Goal: Transaction & Acquisition: Purchase product/service

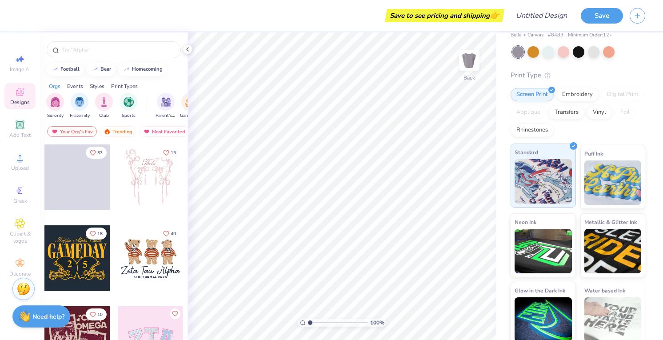
scroll to position [44, 0]
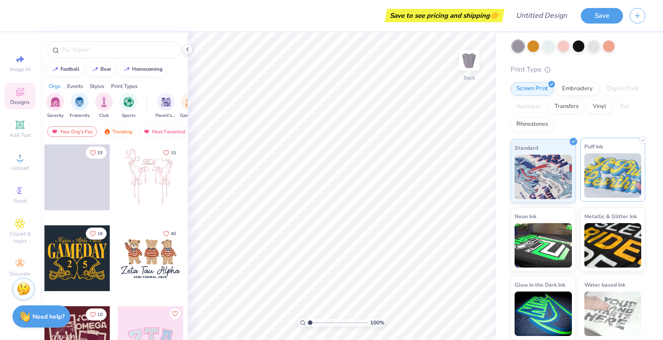
click at [629, 160] on img at bounding box center [613, 175] width 57 height 44
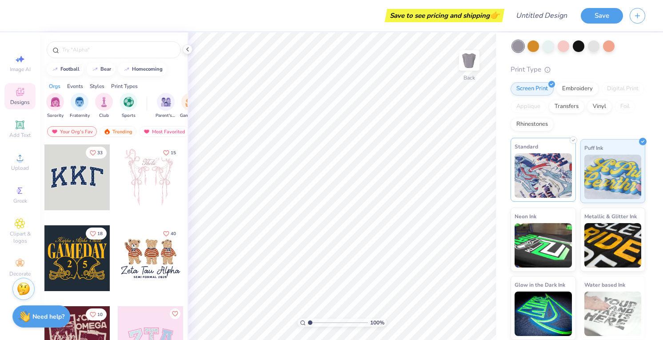
click at [546, 164] on img at bounding box center [543, 175] width 57 height 44
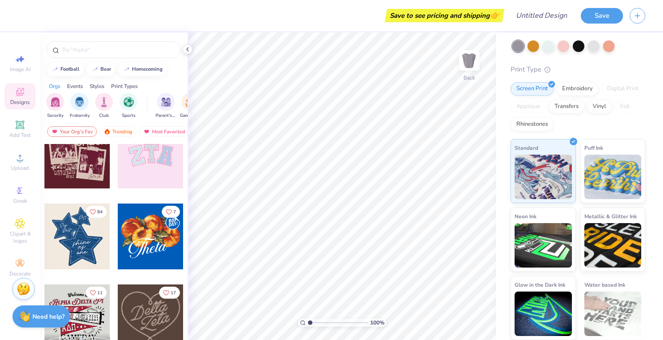
scroll to position [186, 0]
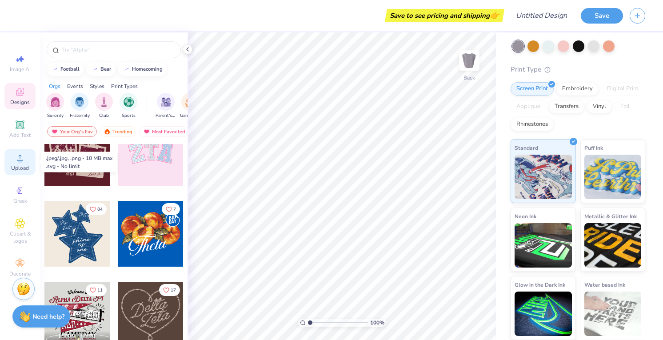
click at [24, 163] on div "Upload" at bounding box center [19, 162] width 31 height 26
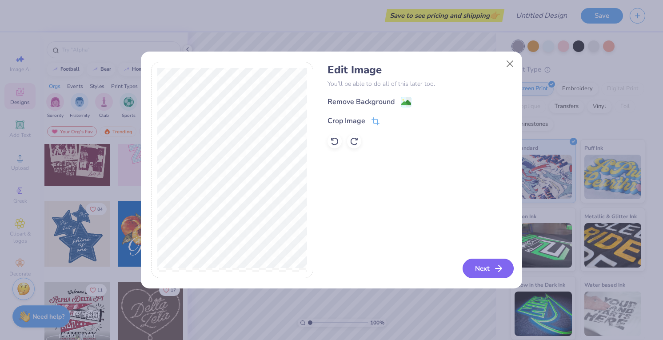
click at [489, 272] on button "Next" at bounding box center [488, 269] width 51 height 20
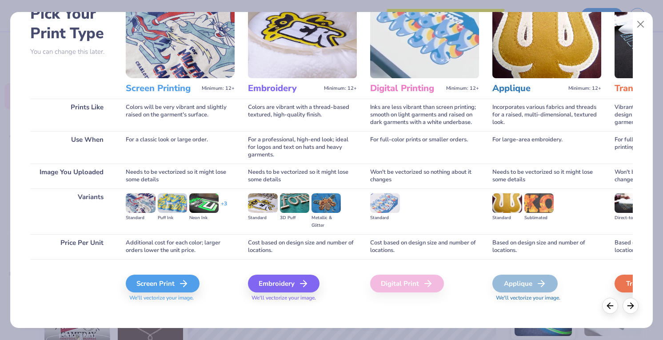
scroll to position [54, 0]
click at [157, 287] on div "Screen Print" at bounding box center [164, 283] width 74 height 18
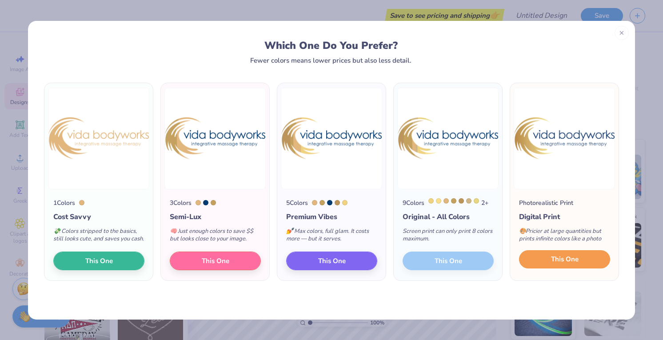
click at [560, 264] on span "This One" at bounding box center [565, 259] width 28 height 10
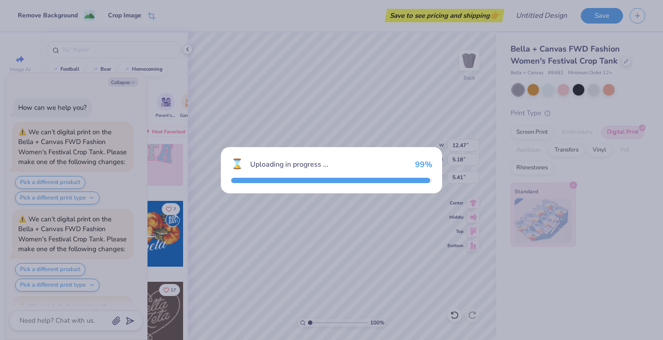
scroll to position [79, 0]
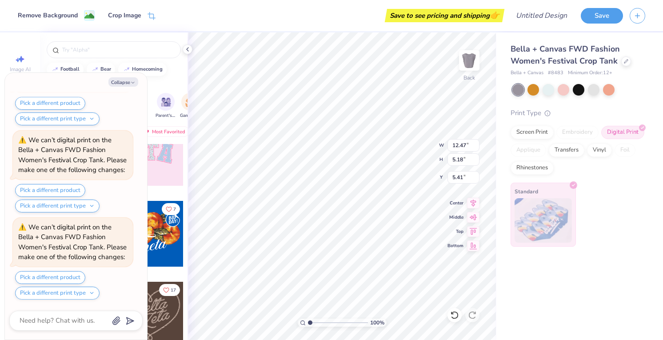
type textarea "x"
type input "3.49"
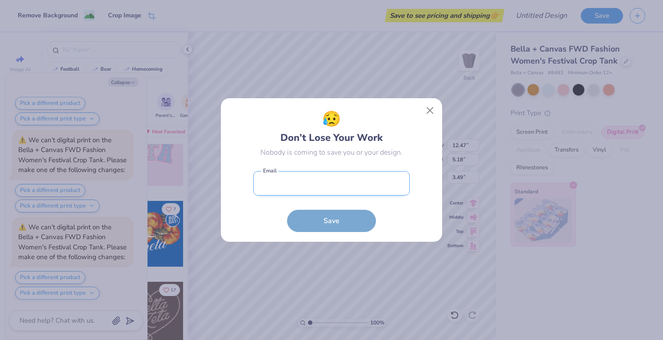
click at [371, 181] on input "email" at bounding box center [331, 183] width 156 height 24
click at [428, 107] on button "Close" at bounding box center [430, 110] width 17 height 17
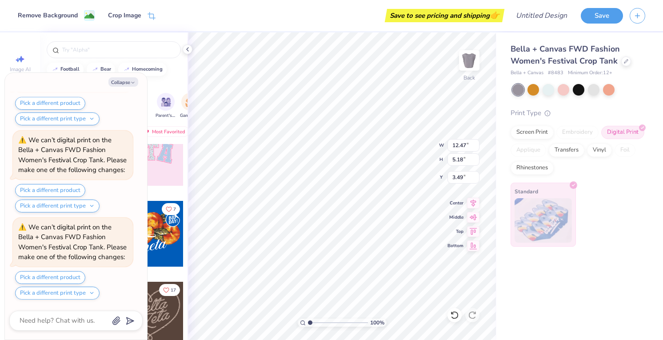
scroll to position [340, 0]
click at [540, 300] on div "Bella + Canvas FWD Fashion Women's Festival Crop Tank Bella + Canvas # 8483 Min…" at bounding box center [580, 186] width 167 height 308
type textarea "x"
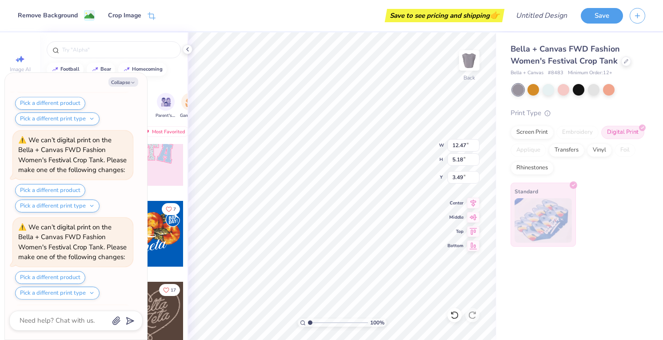
scroll to position [776, 0]
click at [476, 162] on input "5.17" at bounding box center [464, 159] width 32 height 12
click at [476, 162] on input "5.16" at bounding box center [464, 159] width 32 height 12
click at [476, 162] on input "5.15" at bounding box center [464, 159] width 32 height 12
click at [476, 162] on input "5.14" at bounding box center [464, 159] width 32 height 12
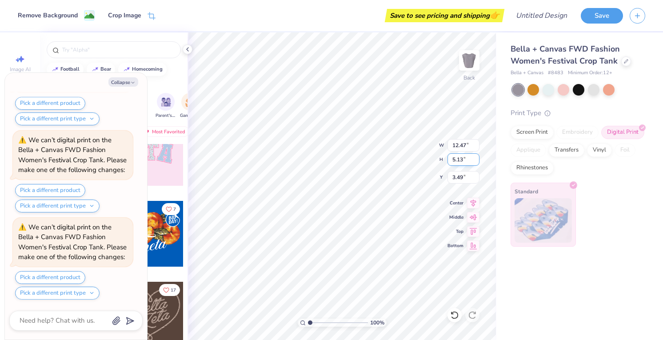
click at [476, 162] on input "5.13" at bounding box center [464, 159] width 32 height 12
click at [476, 162] on input "5.12" at bounding box center [464, 159] width 32 height 12
click at [476, 162] on input "5.11" at bounding box center [464, 159] width 32 height 12
click at [476, 162] on input "5.1" at bounding box center [464, 159] width 32 height 12
click at [476, 162] on input "5.09" at bounding box center [464, 159] width 32 height 12
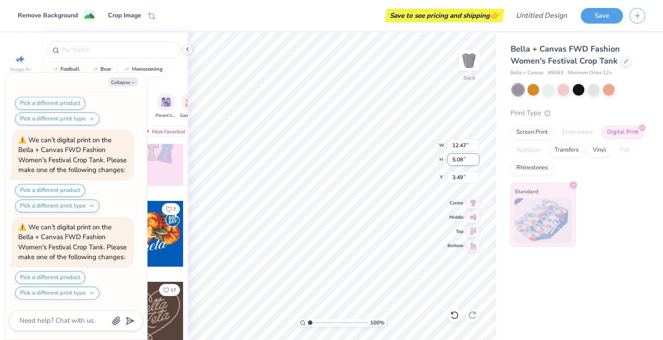
type input "5.08"
click at [476, 162] on input "5.08" at bounding box center [464, 159] width 32 height 12
click at [476, 229] on icon at bounding box center [474, 229] width 8 height 7
type textarea "x"
type input "12.23"
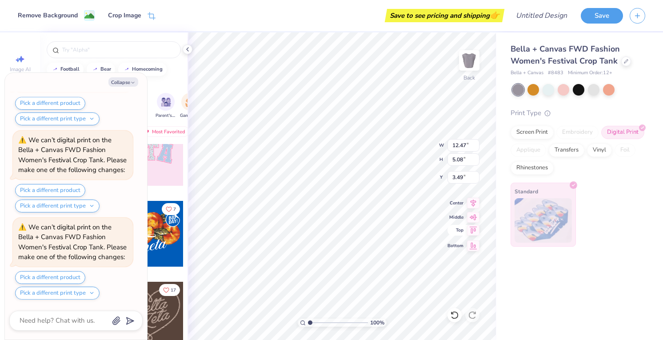
type input "3.54"
type textarea "x"
type input "0.50"
click at [473, 204] on icon at bounding box center [473, 201] width 12 height 11
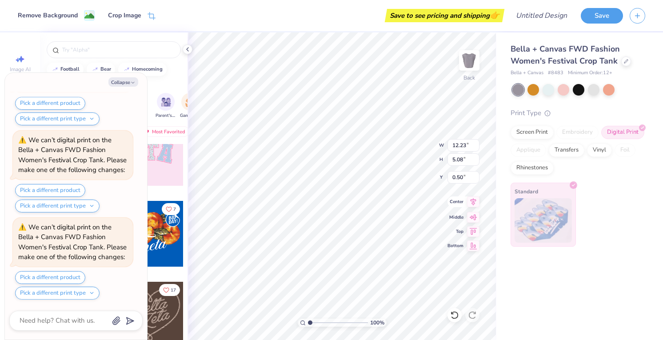
click at [473, 201] on icon at bounding box center [474, 202] width 6 height 8
click at [473, 222] on div "100 % Back W 12.23 H 5.08 Y 0.50 Center Middle Top Bottom" at bounding box center [342, 186] width 309 height 308
click at [472, 244] on icon at bounding box center [473, 244] width 12 height 11
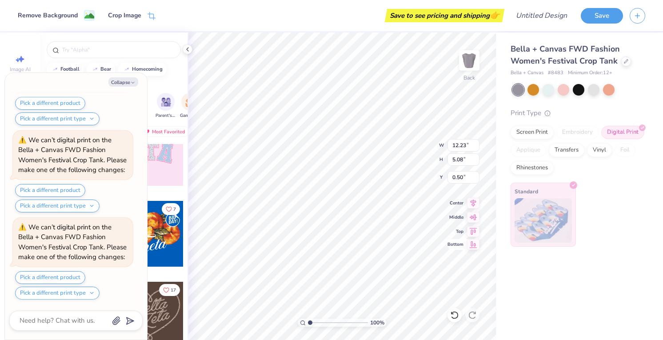
type textarea "x"
type input "10.42"
click at [473, 220] on icon at bounding box center [473, 216] width 12 height 11
type textarea "x"
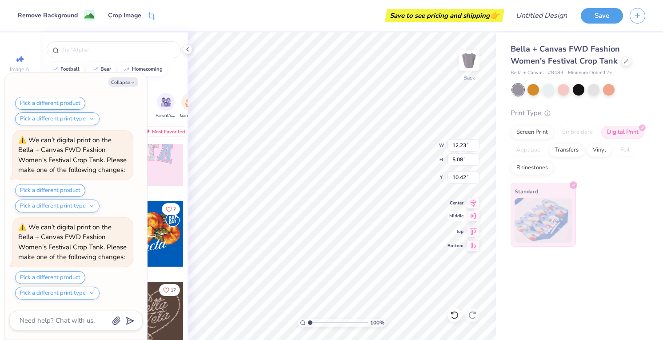
type input "5.46"
click at [473, 203] on icon at bounding box center [473, 201] width 12 height 11
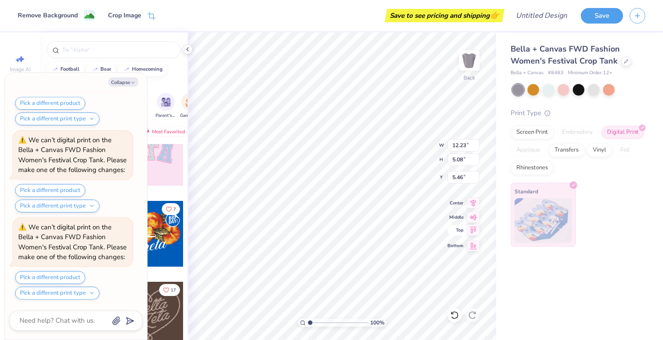
click at [469, 229] on icon at bounding box center [473, 230] width 12 height 11
type textarea "x"
type input "0.50"
type textarea "x"
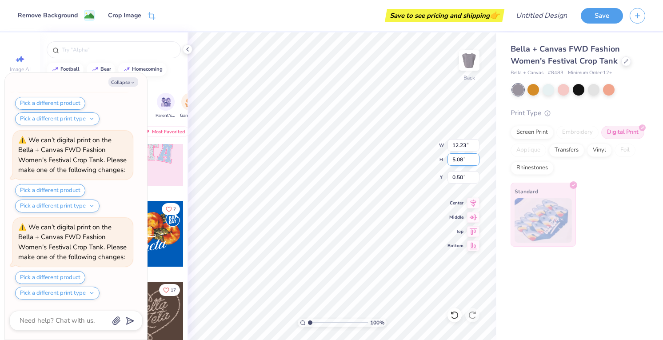
type input "2.08"
click at [460, 204] on span "Center" at bounding box center [456, 202] width 16 height 6
click at [526, 292] on div "Bella + Canvas FWD Fashion Women's Festival Crop Tank Bella + Canvas # 8483 Min…" at bounding box center [580, 186] width 167 height 308
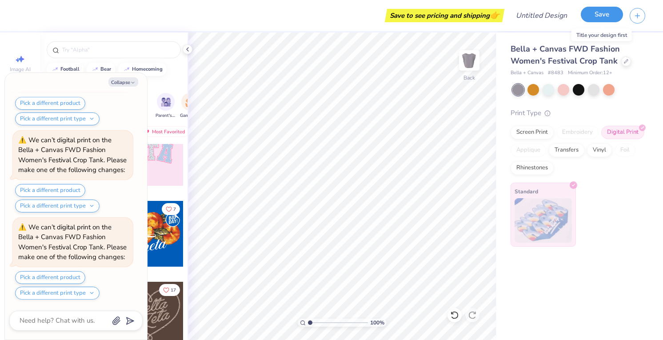
click at [596, 19] on button "Save" at bounding box center [602, 15] width 42 height 16
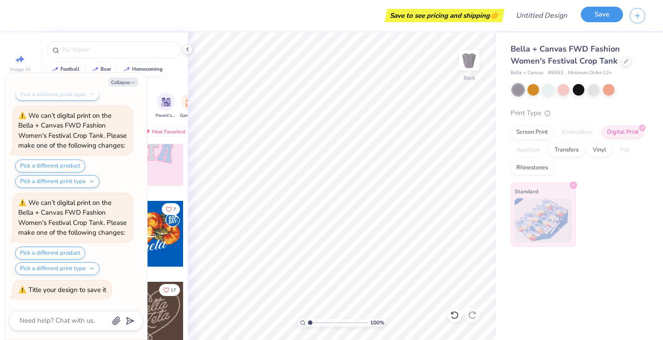
click at [596, 19] on button "Save" at bounding box center [602, 15] width 42 height 16
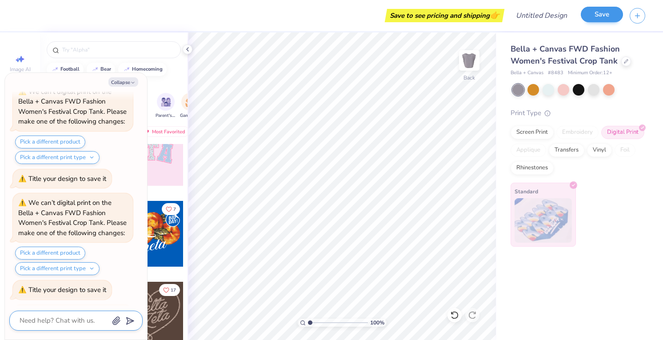
scroll to position [1720, 0]
click at [593, 14] on button "Save" at bounding box center [602, 15] width 42 height 16
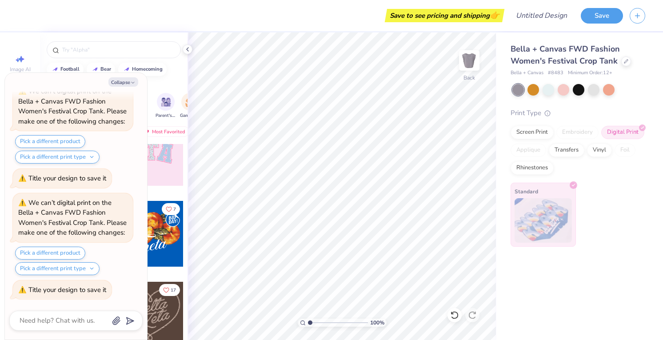
click at [338, 24] on div "Save to see pricing and shipping 👉" at bounding box center [263, 15] width 478 height 31
click at [593, 23] on div "Save" at bounding box center [622, 15] width 82 height 31
click at [593, 19] on button "Save" at bounding box center [602, 15] width 42 height 16
click at [636, 16] on icon "button" at bounding box center [638, 15] width 8 height 8
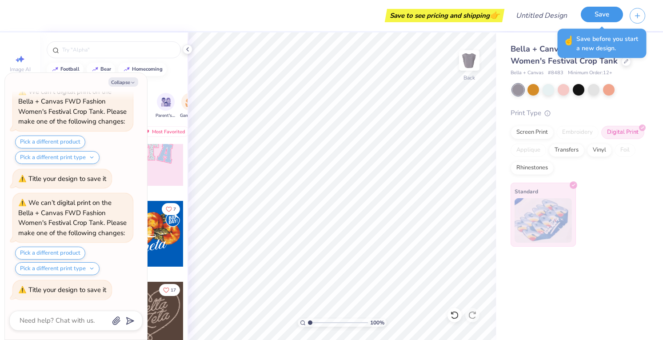
click at [598, 9] on button "Save" at bounding box center [602, 15] width 42 height 16
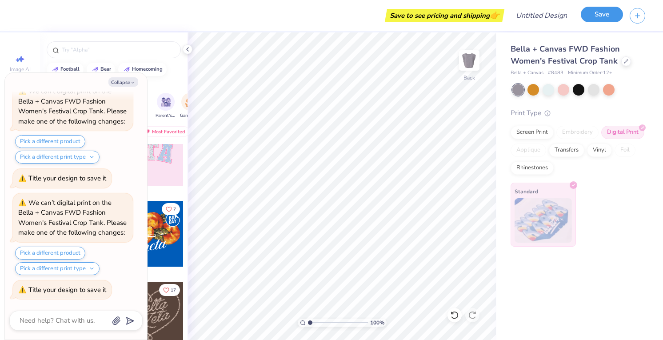
click at [598, 13] on button "Save" at bounding box center [602, 15] width 42 height 16
type textarea "x"
click at [549, 17] on input "Design Title" at bounding box center [553, 16] width 44 height 18
type input "v"
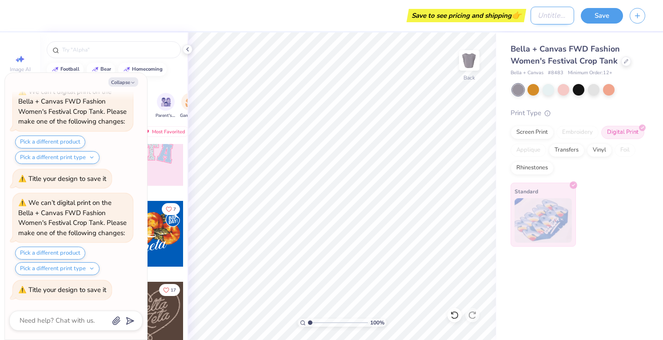
type textarea "x"
type input "vi"
type textarea "x"
type input "vid"
type textarea "x"
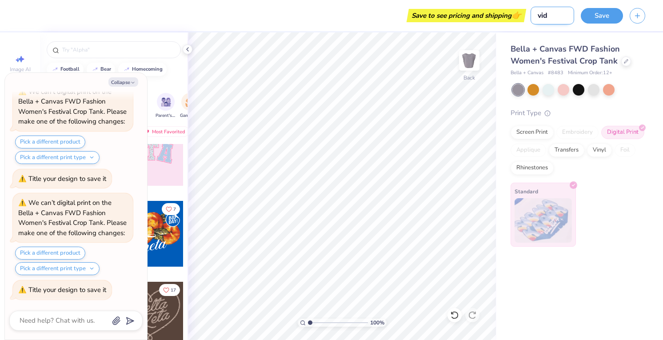
type input "vida"
type textarea "x"
type input "vida"
type textarea "x"
type input "vida t"
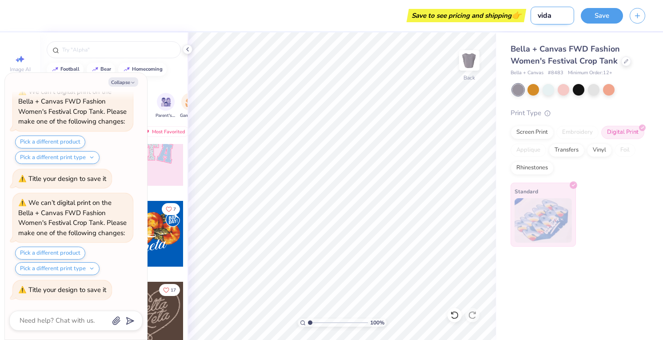
type textarea "x"
type input "vida ta"
type textarea "x"
type input "[PERSON_NAME]"
type textarea "x"
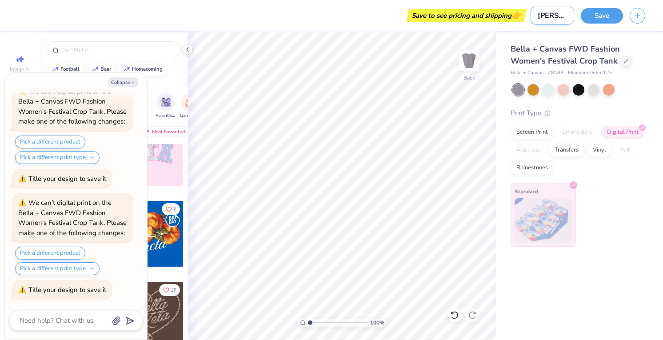
type input "vida tank"
type textarea "x"
type input "vida tank"
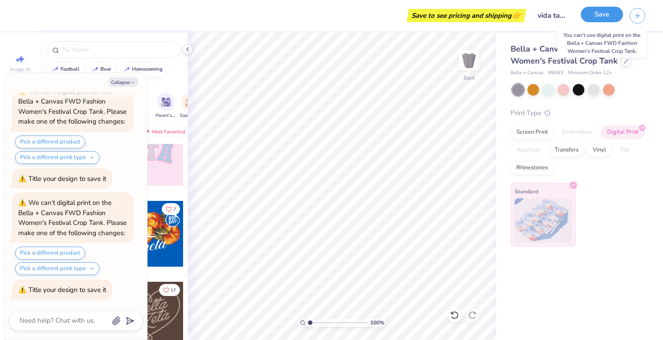
click at [594, 19] on button "Save" at bounding box center [602, 15] width 42 height 16
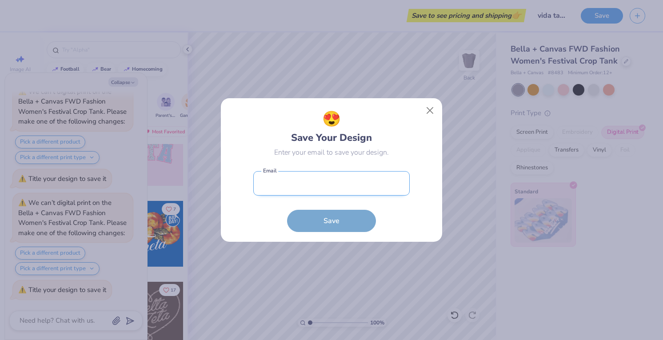
click at [374, 188] on input "email" at bounding box center [331, 183] width 156 height 24
type input "nazare.ann@gmail.com"
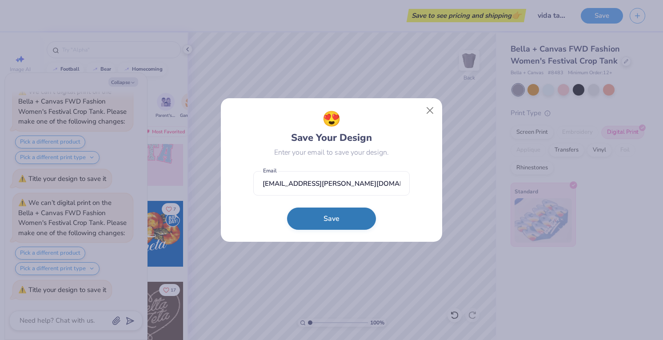
click at [353, 215] on button "Save" at bounding box center [331, 219] width 89 height 22
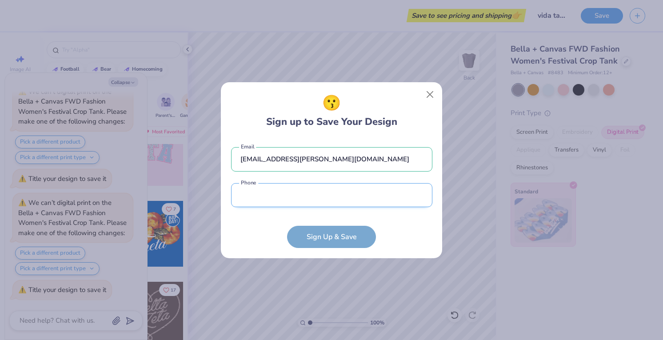
click at [316, 201] on input "tel" at bounding box center [331, 195] width 201 height 24
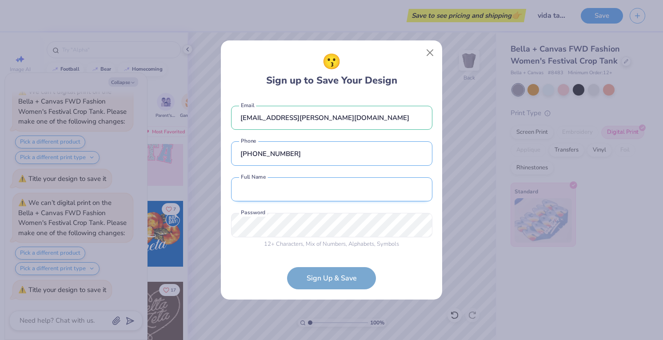
type input "(904) 874-5562"
click at [310, 188] on input "text" at bounding box center [331, 189] width 201 height 24
type input "Nazare Hayes"
click at [293, 153] on input "(904) 874-5652" at bounding box center [331, 153] width 201 height 24
click at [281, 152] on input "(904) 874-5652" at bounding box center [331, 153] width 201 height 24
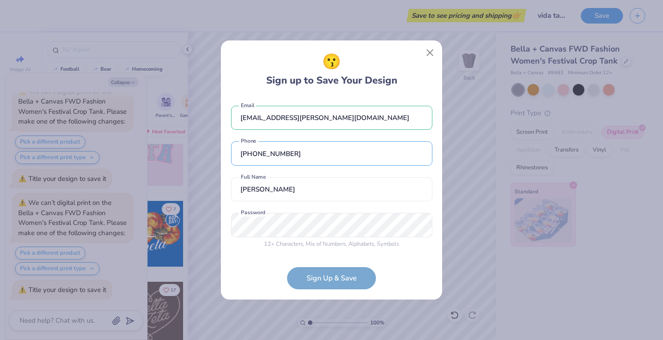
type input "(904) 874-5552"
click at [346, 274] on form "nazare.ann@gmail.com Email (904) 874-5552 Phone Nazare Hayes Full Name 12 + Cha…" at bounding box center [331, 193] width 201 height 193
type textarea "x"
click at [336, 277] on form "nazare.ann@gmail.com Email (904) 874-5552 Phone Nazare Hayes Full Name 12 + Cha…" at bounding box center [331, 193] width 201 height 193
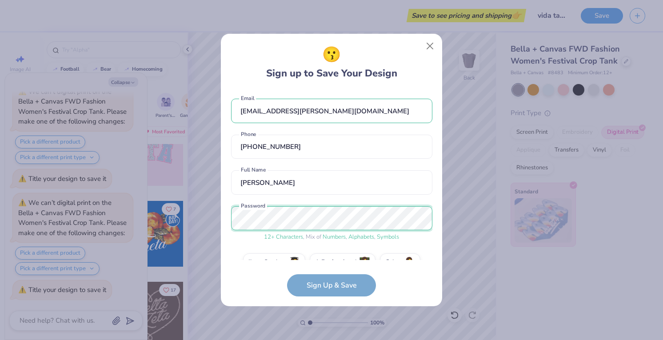
scroll to position [20, 0]
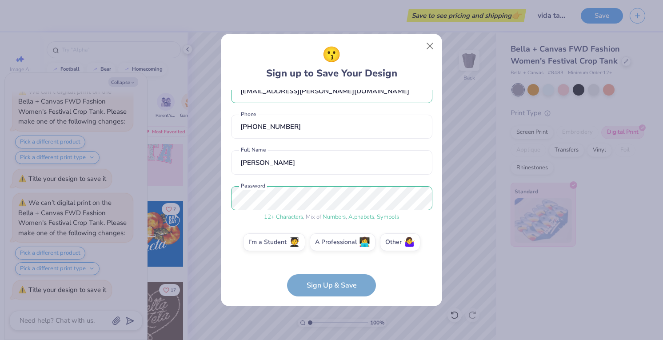
click at [345, 283] on form "nazare.ann@gmail.com Email (904) 874-5552 Phone Nazare Hayes Full Name 12 + Cha…" at bounding box center [331, 193] width 201 height 207
click at [292, 244] on span "🧑‍🎓" at bounding box center [294, 241] width 11 height 10
click at [329, 261] on input "I'm a Student 🧑‍🎓" at bounding box center [332, 264] width 6 height 6
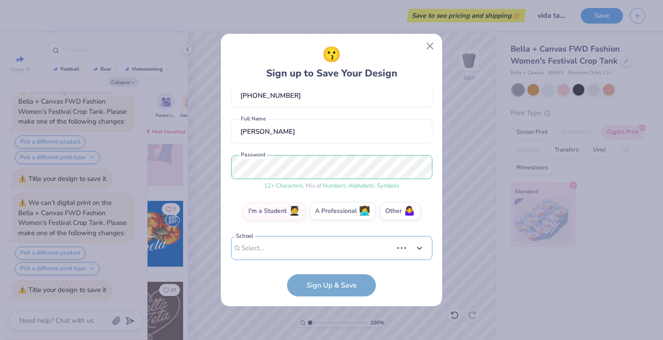
scroll to position [189, 0]
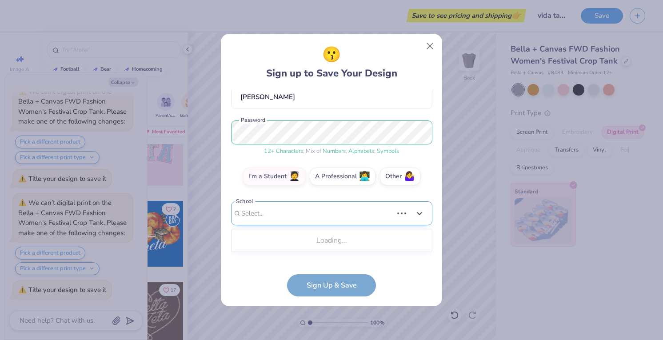
click at [325, 252] on div "Use Up and Down to choose options, press Enter to select the currently focused …" at bounding box center [331, 226] width 201 height 51
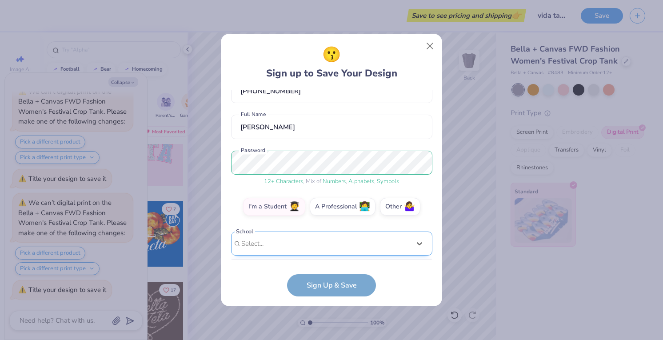
click at [343, 117] on div "nazare.ann@gmail.com Email (904) 874-5552 Phone Nazare Hayes Full Name 12 + Cha…" at bounding box center [331, 175] width 201 height 170
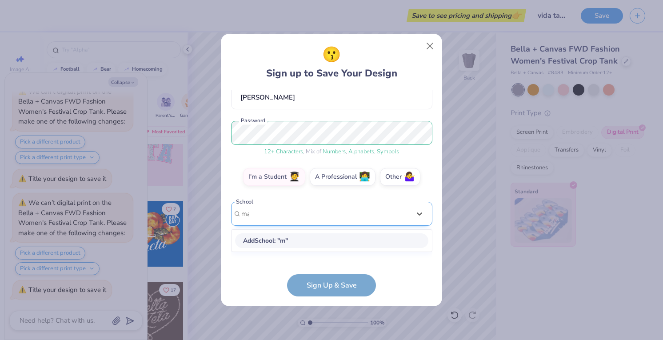
scroll to position [77, 0]
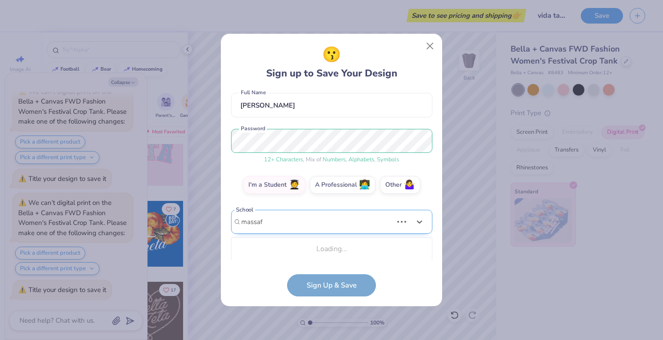
type input "massa"
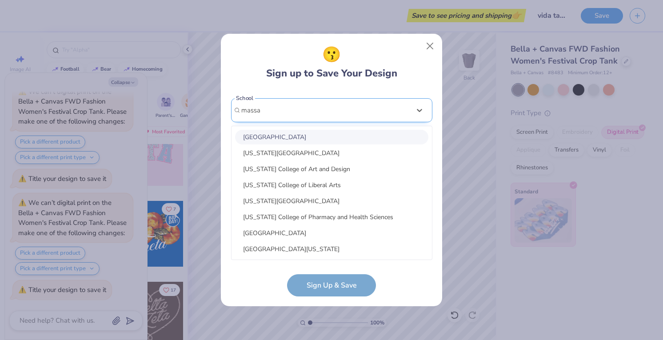
type textarea "x"
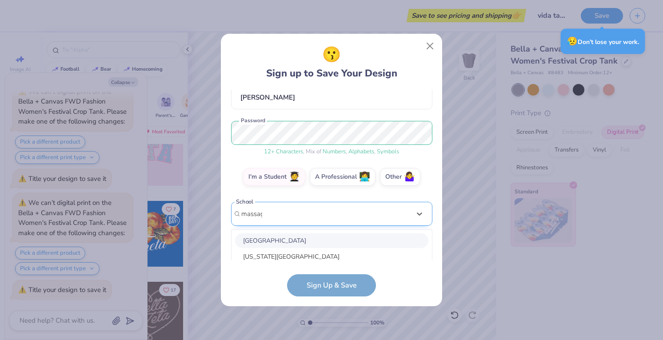
type input "massage"
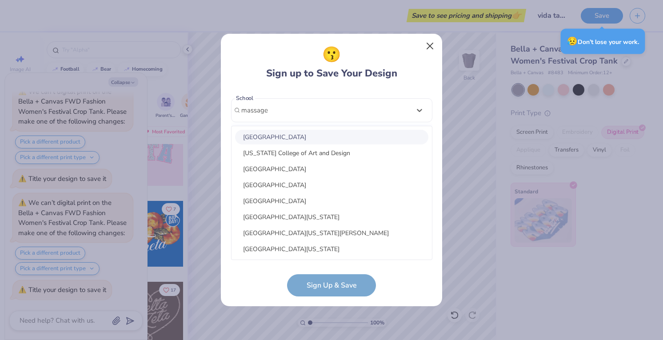
type textarea "x"
type input "massage"
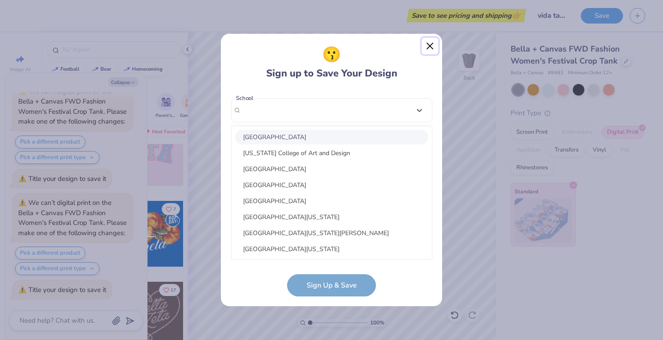
scroll to position [56, 0]
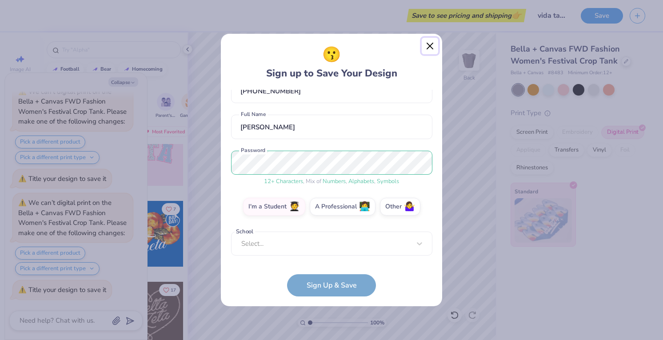
click at [428, 42] on button "Close" at bounding box center [430, 46] width 17 height 17
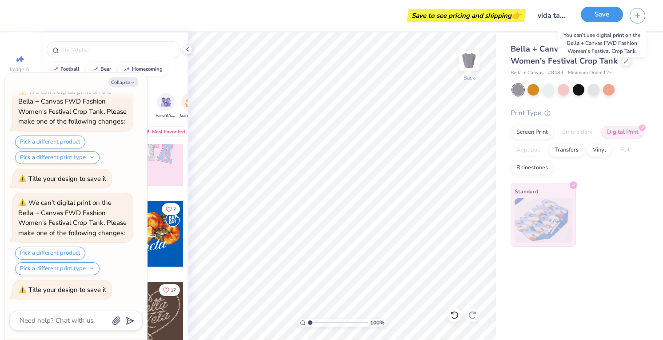
click at [599, 13] on button "Save" at bounding box center [602, 15] width 42 height 16
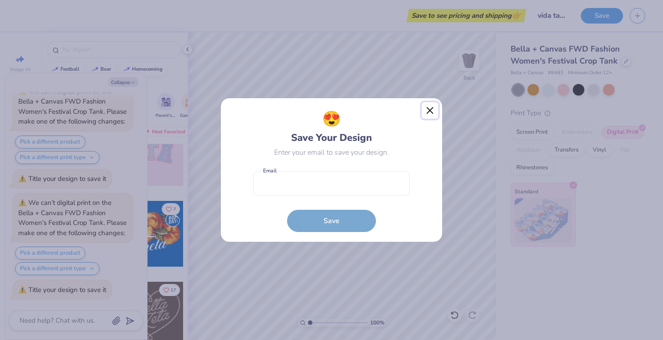
click at [430, 109] on button "Close" at bounding box center [430, 110] width 17 height 17
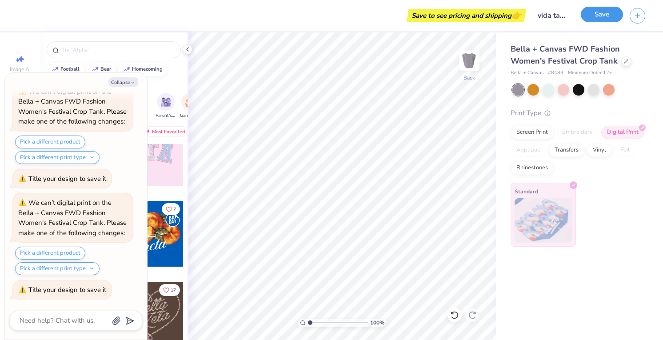
click at [602, 16] on button "Save" at bounding box center [602, 15] width 42 height 16
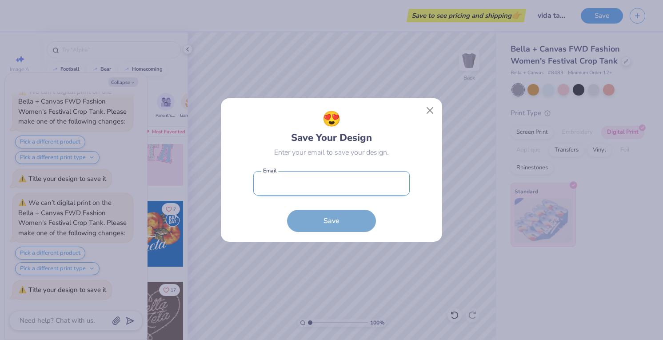
click at [368, 178] on input "email" at bounding box center [331, 183] width 156 height 24
type input "nazare.ann@gmail.com"
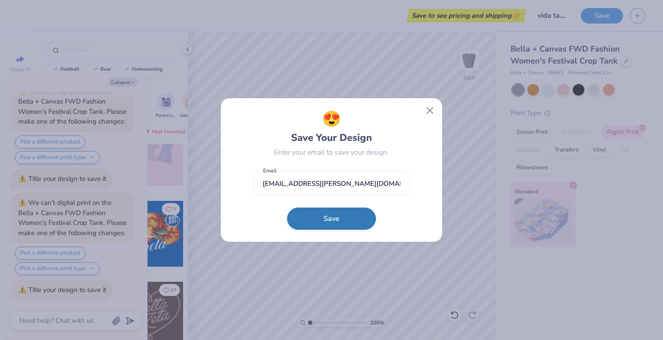
click at [353, 217] on button "Save" at bounding box center [331, 219] width 89 height 22
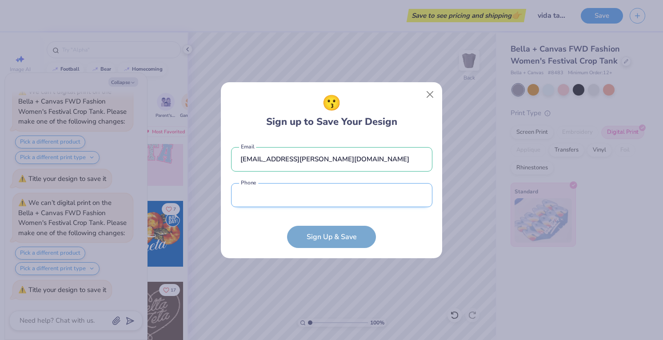
click at [348, 207] on input "tel" at bounding box center [331, 195] width 201 height 24
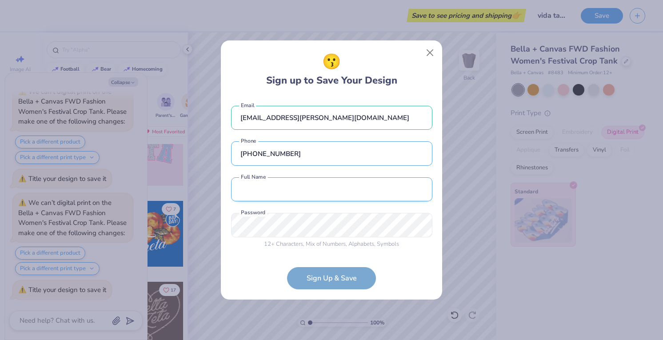
type input "(904) 874-5552"
click at [344, 188] on input "text" at bounding box center [331, 189] width 201 height 24
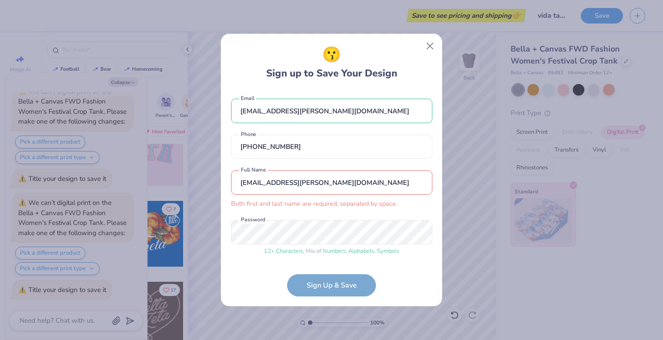
scroll to position [0, 0]
click at [400, 260] on form "nazare.ann@gmail.com Email (904) 874-5552 Phone nazare.ann@gmail.com Both first…" at bounding box center [331, 193] width 201 height 207
click at [360, 281] on form "nazare.ann@gmail.com Email (904) 874-5552 Phone nazare.ann@gmail.com Both first…" at bounding box center [331, 193] width 201 height 207
drag, startPoint x: 318, startPoint y: 186, endPoint x: 262, endPoint y: 184, distance: 56.1
click at [262, 184] on input "nazare.ann@gmail.com" at bounding box center [331, 182] width 201 height 24
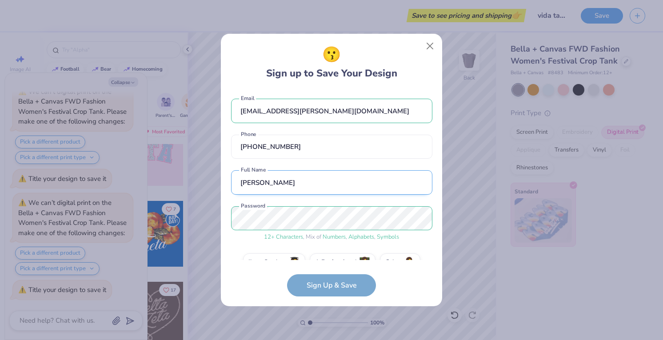
type input "nazare hayes"
click at [371, 288] on form "nazare.ann@gmail.com Email (904) 874-5552 Phone nazare hayes Full Name 12 + Cha…" at bounding box center [331, 193] width 201 height 207
click at [346, 281] on form "nazare.ann@gmail.com Email (904) 874-5552 Phone nazare hayes Full Name 12 + Cha…" at bounding box center [331, 193] width 201 height 207
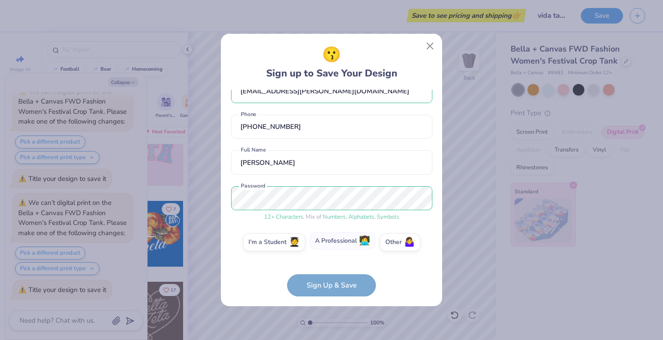
click at [344, 242] on label "A Professional 👩‍💻" at bounding box center [343, 241] width 66 height 18
click at [335, 261] on input "A Professional 👩‍💻" at bounding box center [332, 264] width 6 height 6
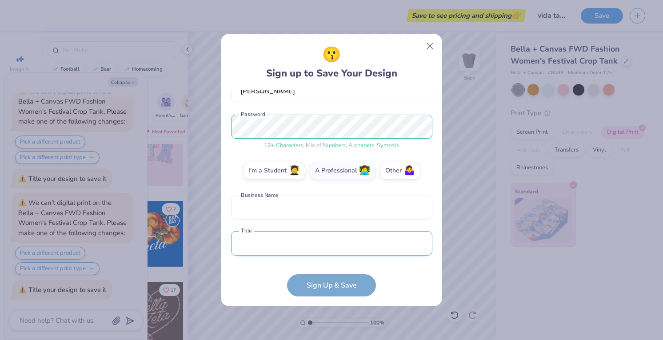
click at [343, 243] on input "text" at bounding box center [331, 243] width 201 height 24
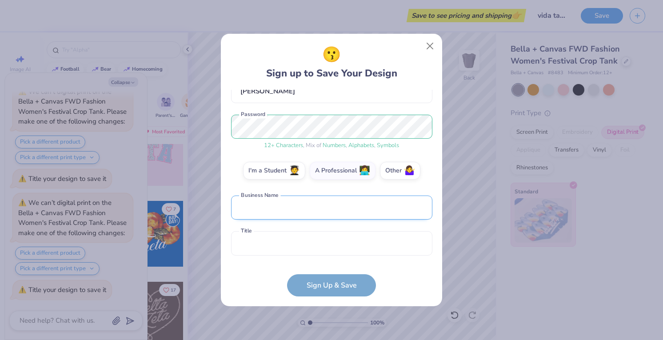
click at [338, 216] on input "text" at bounding box center [331, 208] width 201 height 24
type input "Vida Bodyworks"
click at [325, 246] on input "text" at bounding box center [331, 243] width 201 height 24
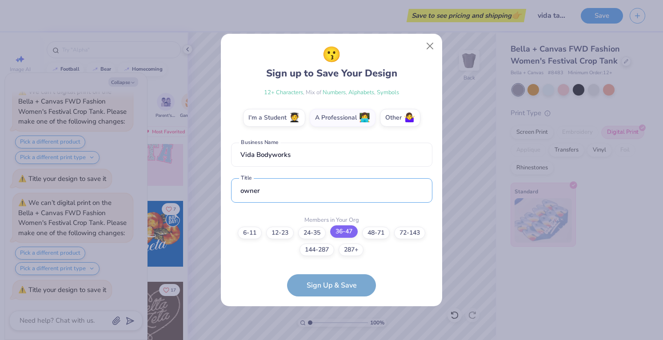
type input "owner"
click at [351, 234] on label "36-47" at bounding box center [344, 231] width 28 height 12
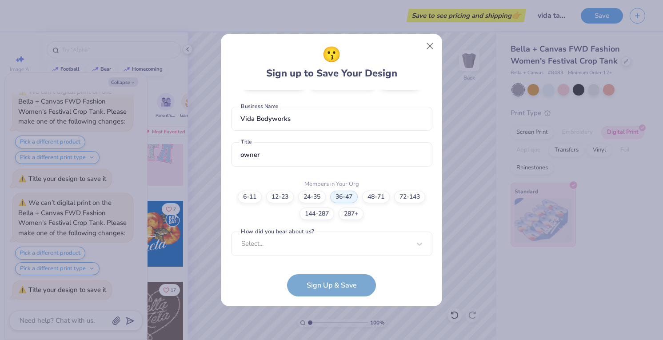
click at [347, 259] on div "nazare.ann@gmail.com Email (904) 874-5552 Phone nazare hayes Full Name 12 + Cha…" at bounding box center [331, 175] width 201 height 170
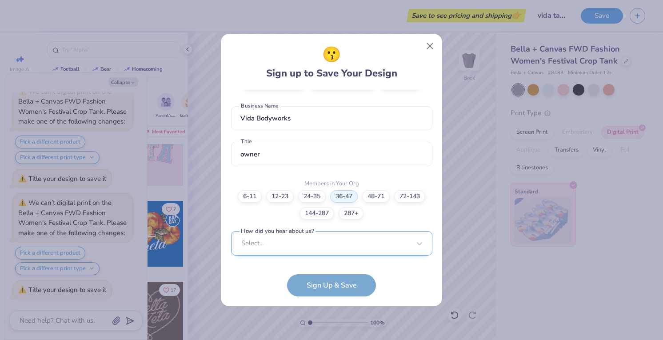
click at [347, 254] on div "Select..." at bounding box center [331, 243] width 201 height 24
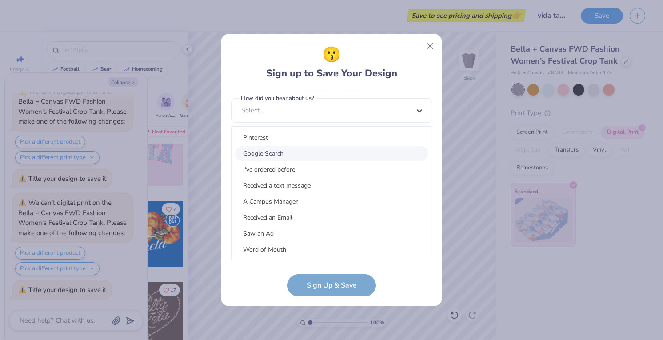
click at [352, 151] on div "Google Search" at bounding box center [331, 153] width 193 height 15
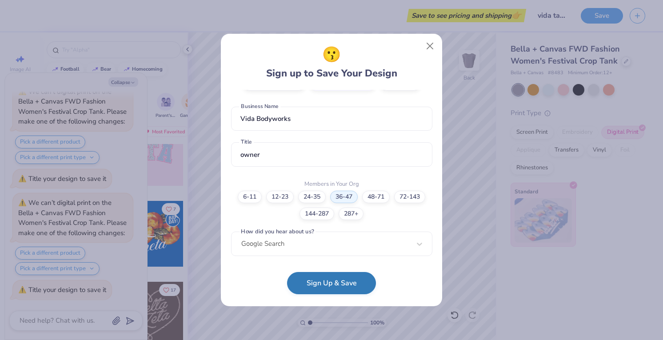
click at [343, 288] on button "Sign Up & Save" at bounding box center [331, 283] width 89 height 22
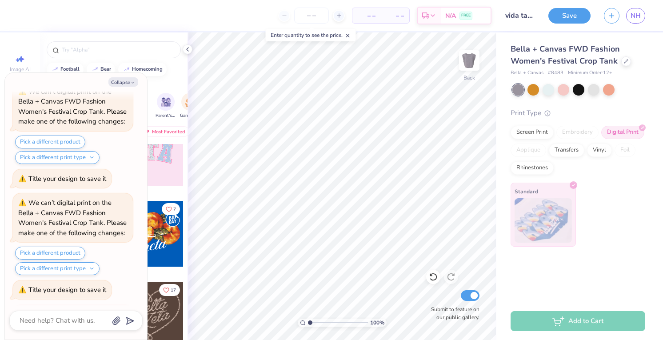
scroll to position [2331, 0]
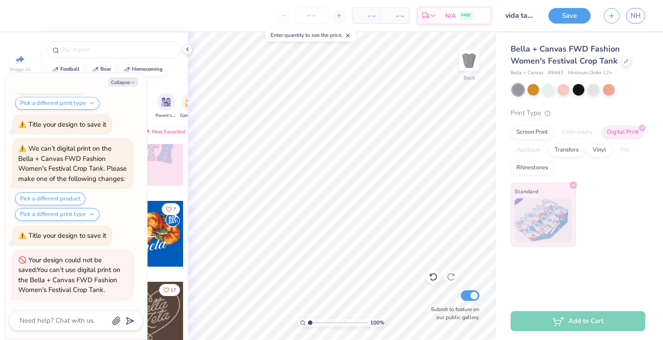
click at [540, 320] on div "Add to Cart" at bounding box center [578, 321] width 135 height 20
click at [59, 200] on button "Pick a different product" at bounding box center [50, 198] width 70 height 13
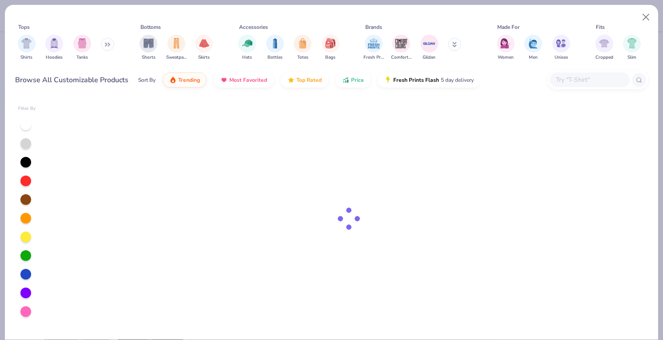
type textarea "x"
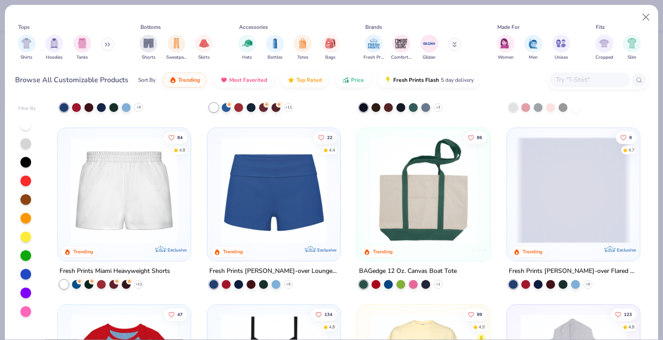
scroll to position [684, 0]
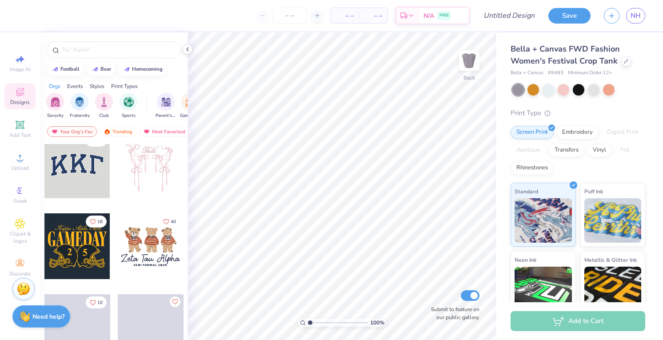
scroll to position [13, 0]
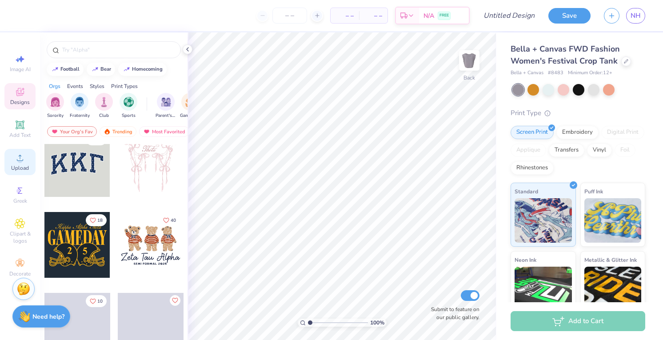
click at [19, 162] on circle at bounding box center [19, 160] width 5 height 5
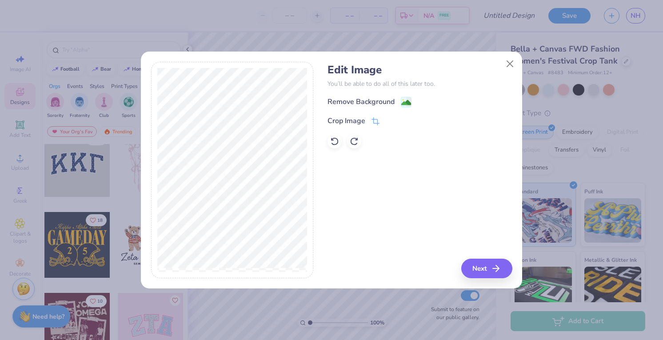
click at [487, 279] on div "Edit Image You’ll be able to do all of this later too. Remove Background Crop I…" at bounding box center [331, 175] width 381 height 227
click at [490, 273] on button "Next" at bounding box center [488, 269] width 51 height 20
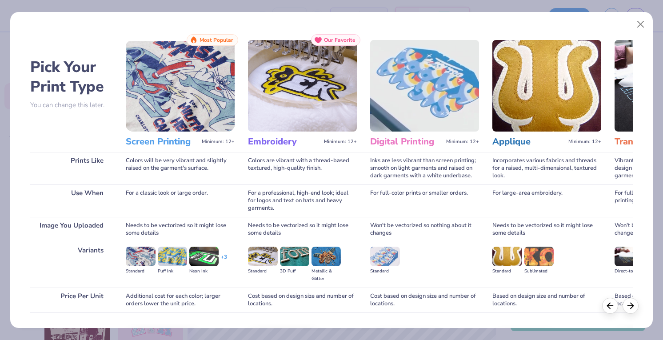
click at [219, 143] on span "Minimum: 12+" at bounding box center [218, 142] width 33 height 6
click at [210, 103] on img at bounding box center [180, 86] width 109 height 92
click at [642, 23] on button "Close" at bounding box center [640, 24] width 17 height 17
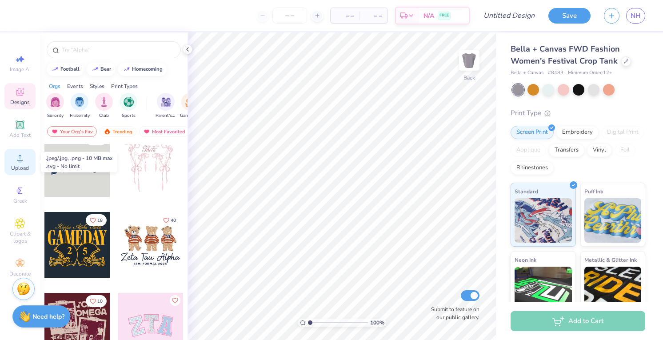
click at [24, 167] on span "Upload" at bounding box center [20, 167] width 18 height 7
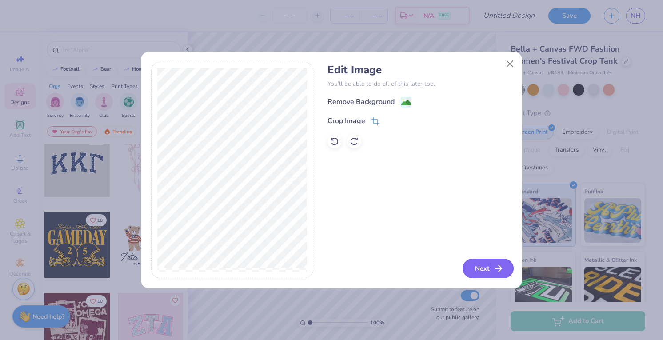
click at [493, 274] on button "Next" at bounding box center [488, 269] width 51 height 20
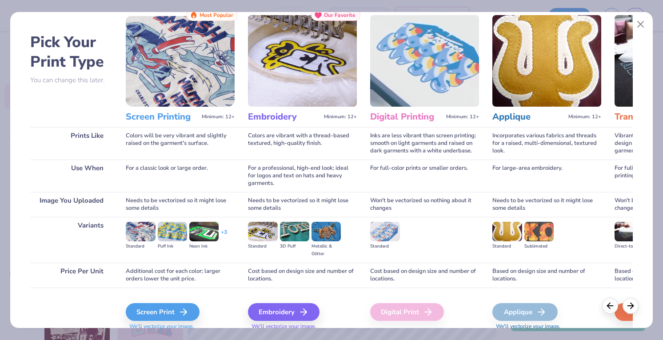
scroll to position [24, 0]
click at [629, 304] on line at bounding box center [631, 304] width 6 height 0
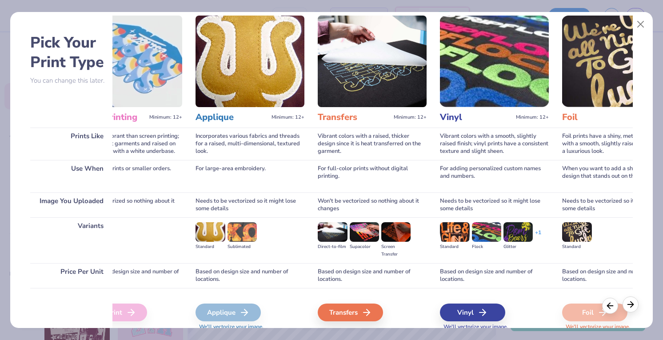
scroll to position [0, 301]
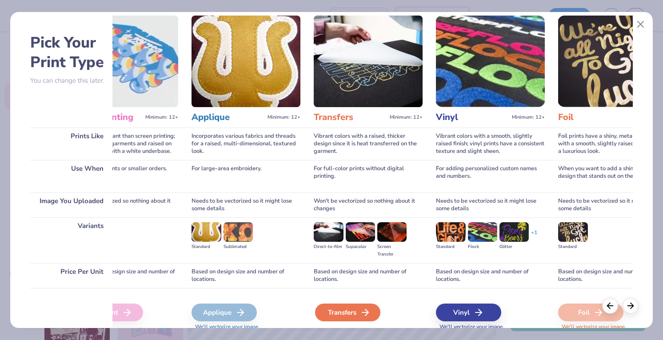
click at [371, 308] on div "Transfers" at bounding box center [347, 313] width 65 height 18
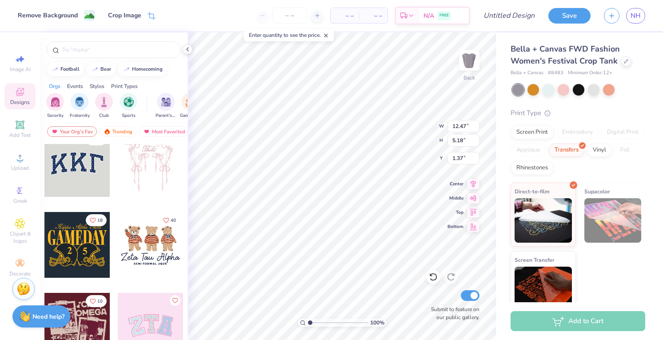
type input "2.25"
click at [472, 184] on icon at bounding box center [473, 182] width 12 height 11
type input "2.25"
type input "2.56"
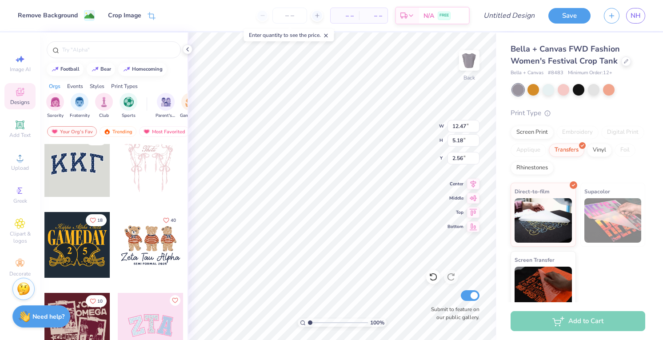
type input "2.54"
type input "2.82"
type input "2.46"
click at [529, 318] on div "Add to Cart" at bounding box center [578, 321] width 135 height 20
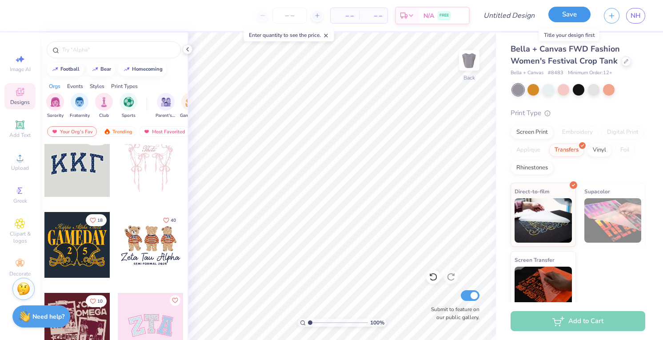
click at [563, 15] on button "Save" at bounding box center [570, 15] width 42 height 16
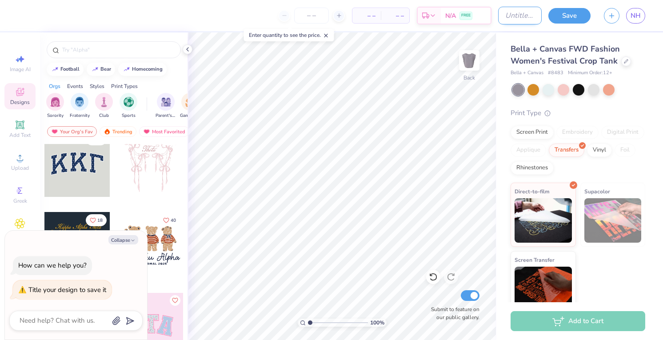
type textarea "x"
click at [525, 17] on input "Design Title" at bounding box center [520, 16] width 44 height 18
type input "v"
type textarea "x"
type input "vi"
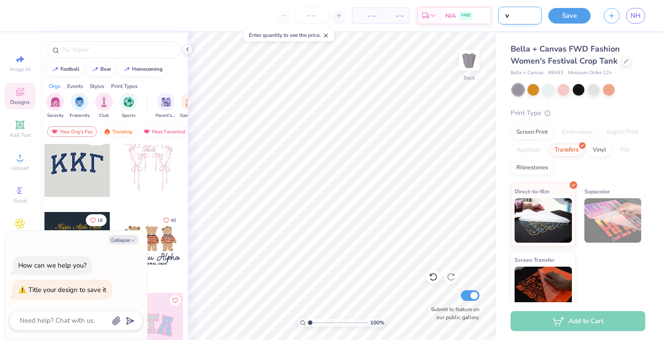
type textarea "x"
type input "vid"
type textarea "x"
type input "vida"
type textarea "x"
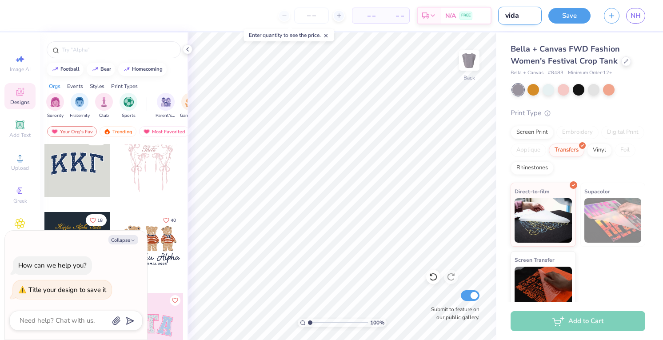
type input "vida"
type textarea "x"
type input "vida t"
type textarea "x"
type input "vida ta"
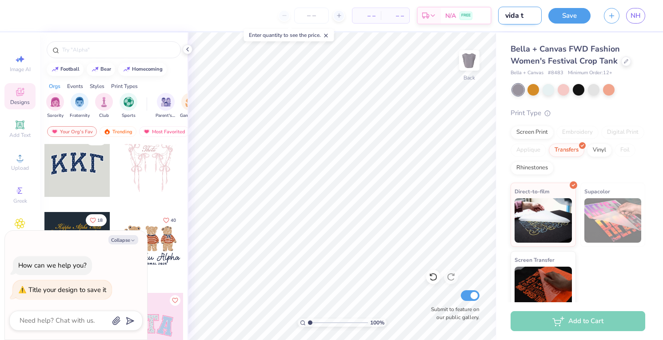
type textarea "x"
type input "[PERSON_NAME]"
type textarea "x"
type input "vida tank"
type textarea "x"
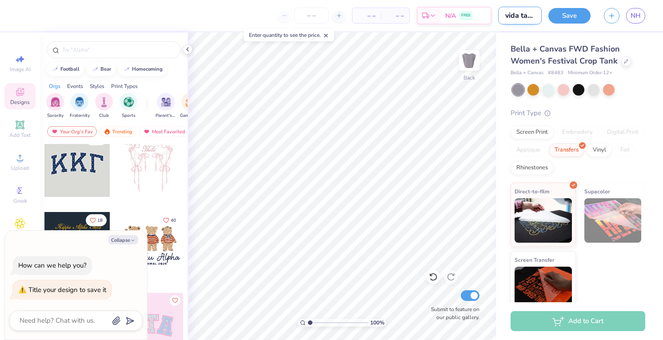
scroll to position [0, 1]
type input "vida tank"
click at [575, 12] on button "Save" at bounding box center [570, 15] width 42 height 16
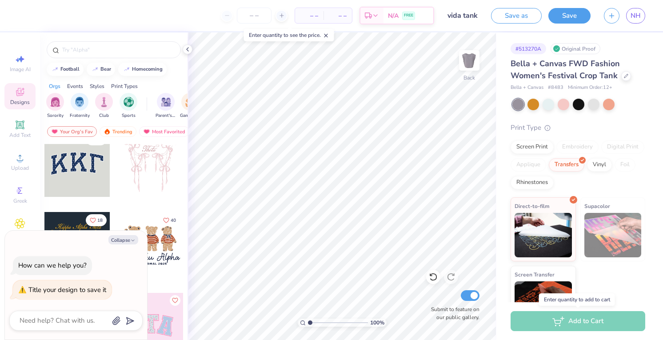
click at [590, 318] on div "Add to Cart" at bounding box center [578, 321] width 135 height 20
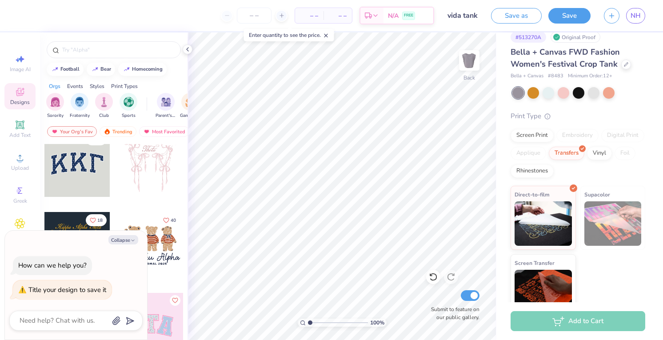
scroll to position [28, 0]
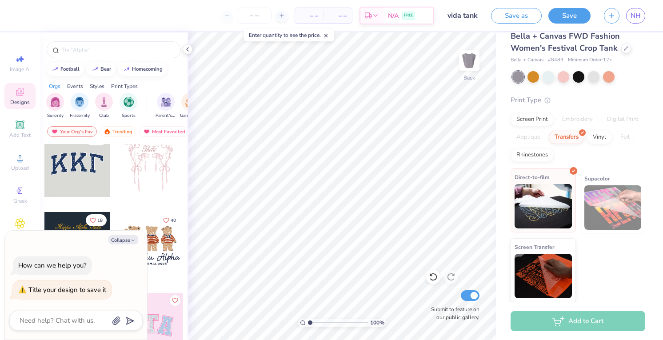
click at [541, 187] on img at bounding box center [543, 206] width 57 height 44
click at [136, 241] on button "Collapse" at bounding box center [123, 239] width 30 height 9
type textarea "x"
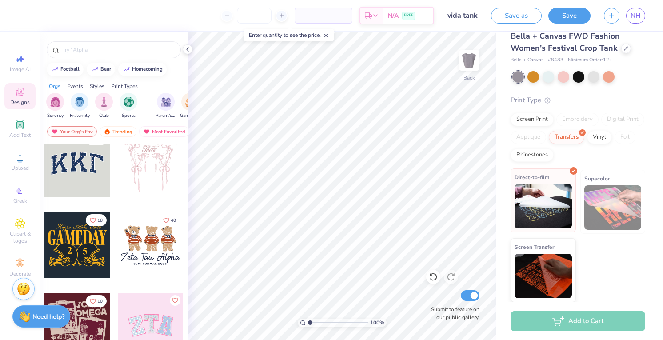
click at [568, 212] on img at bounding box center [543, 206] width 57 height 44
click at [585, 325] on div "Add to Cart" at bounding box center [578, 321] width 135 height 20
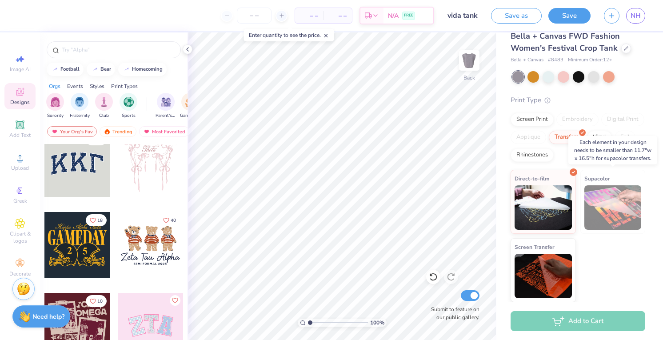
click at [595, 200] on img at bounding box center [613, 207] width 57 height 44
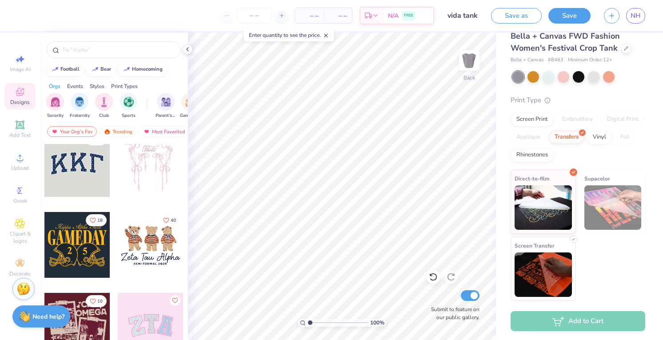
click at [545, 267] on img at bounding box center [543, 274] width 57 height 44
click at [551, 324] on div "Add to Cart" at bounding box center [578, 321] width 135 height 20
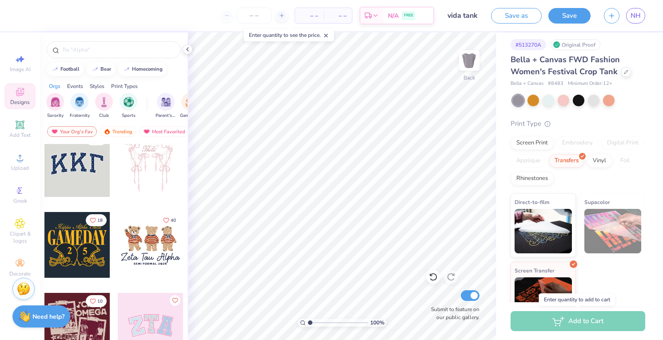
scroll to position [0, 0]
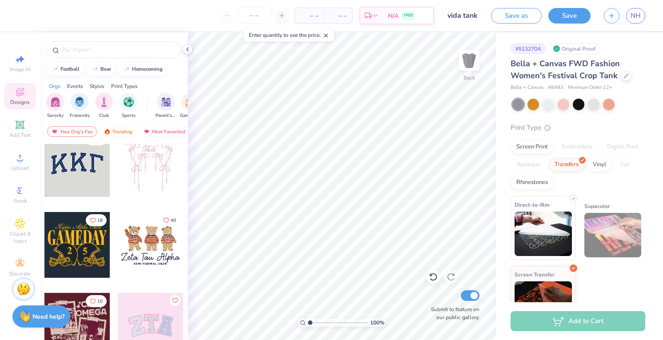
click at [540, 211] on div "Direct-to-film" at bounding box center [543, 228] width 65 height 64
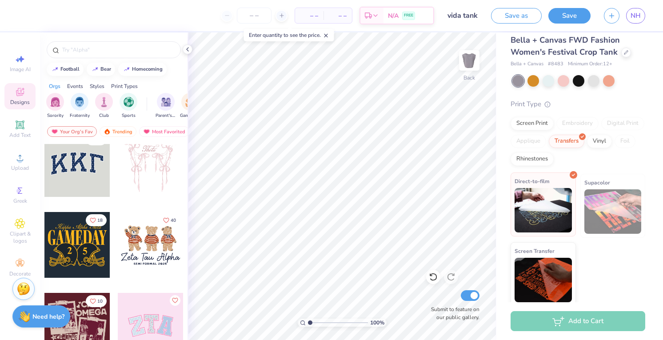
scroll to position [28, 0]
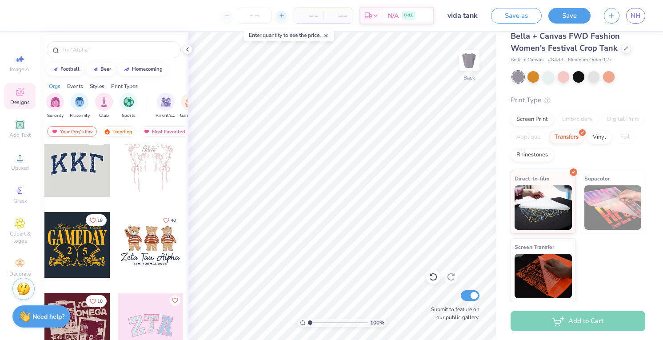
click at [281, 16] on line at bounding box center [282, 16] width 4 height 0
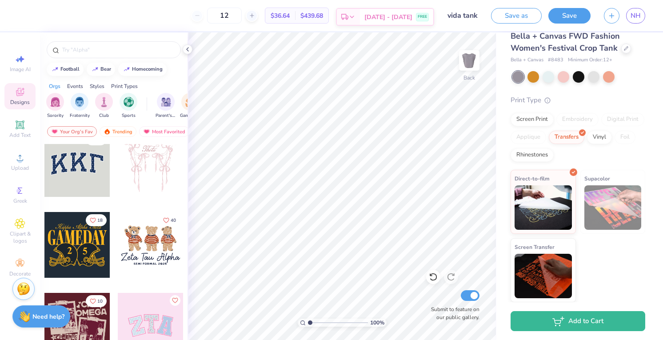
click at [413, 16] on div "[DATE] - [DATE] FREE" at bounding box center [396, 17] width 73 height 16
click at [211, 16] on div "12" at bounding box center [224, 16] width 67 height 16
click at [240, 16] on input "12" at bounding box center [224, 16] width 35 height 16
type input "12"
